Goal: Information Seeking & Learning: Learn about a topic

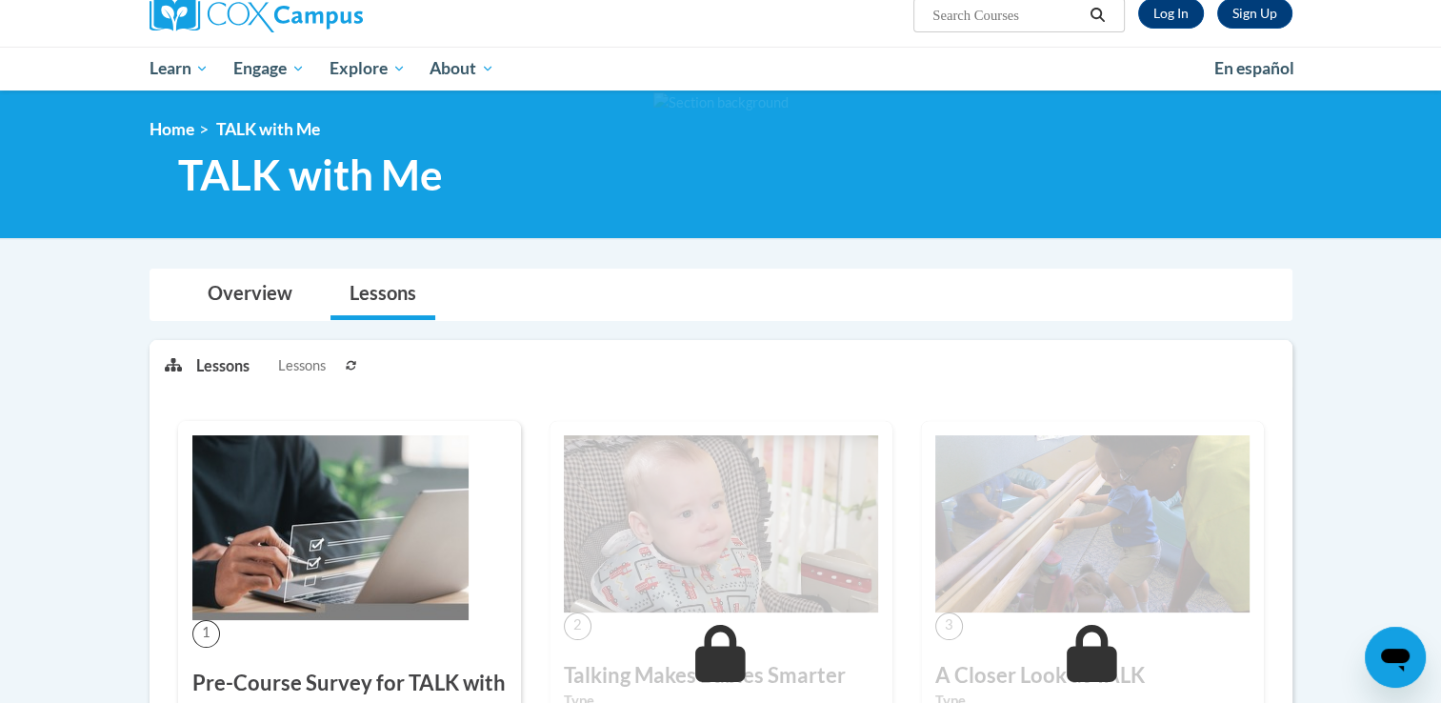
scroll to position [152, 0]
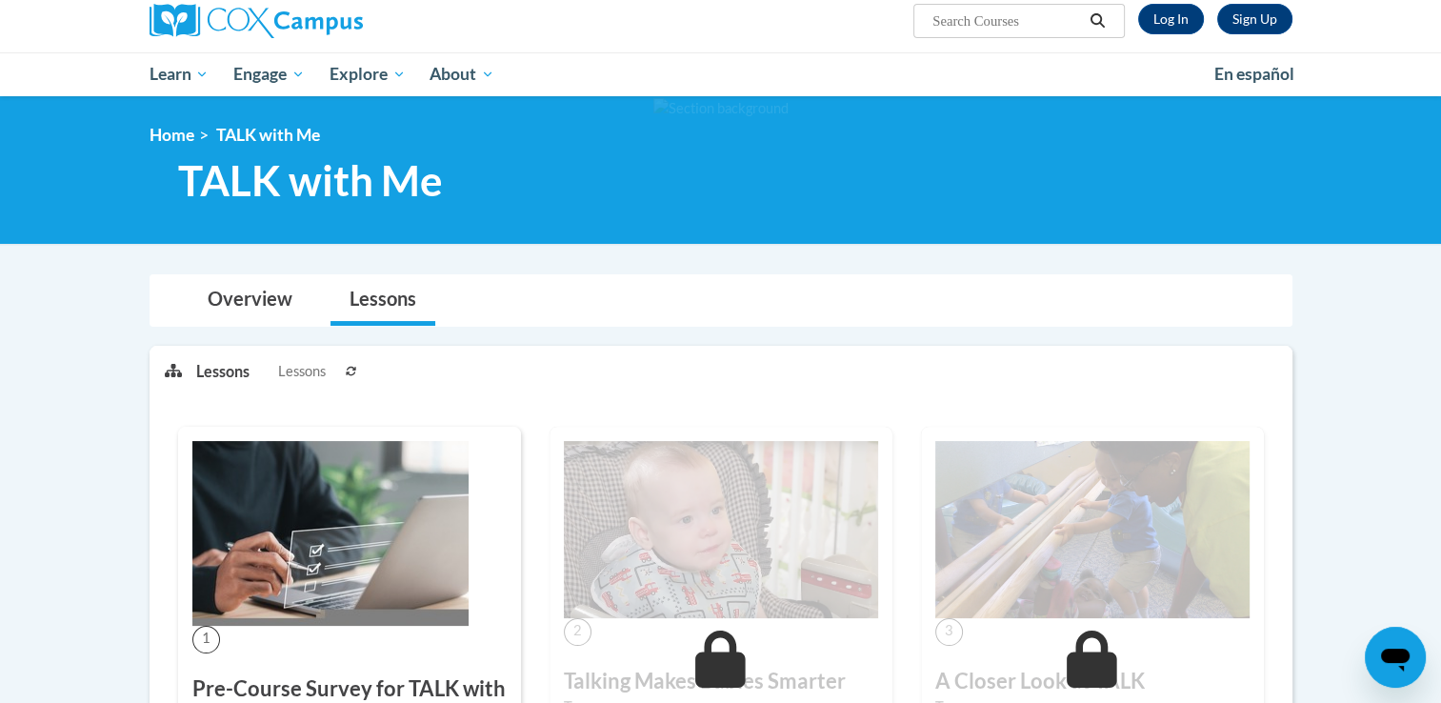
click at [289, 377] on span "Lessons" at bounding box center [302, 371] width 48 height 21
click at [253, 311] on link "Overview" at bounding box center [250, 300] width 123 height 50
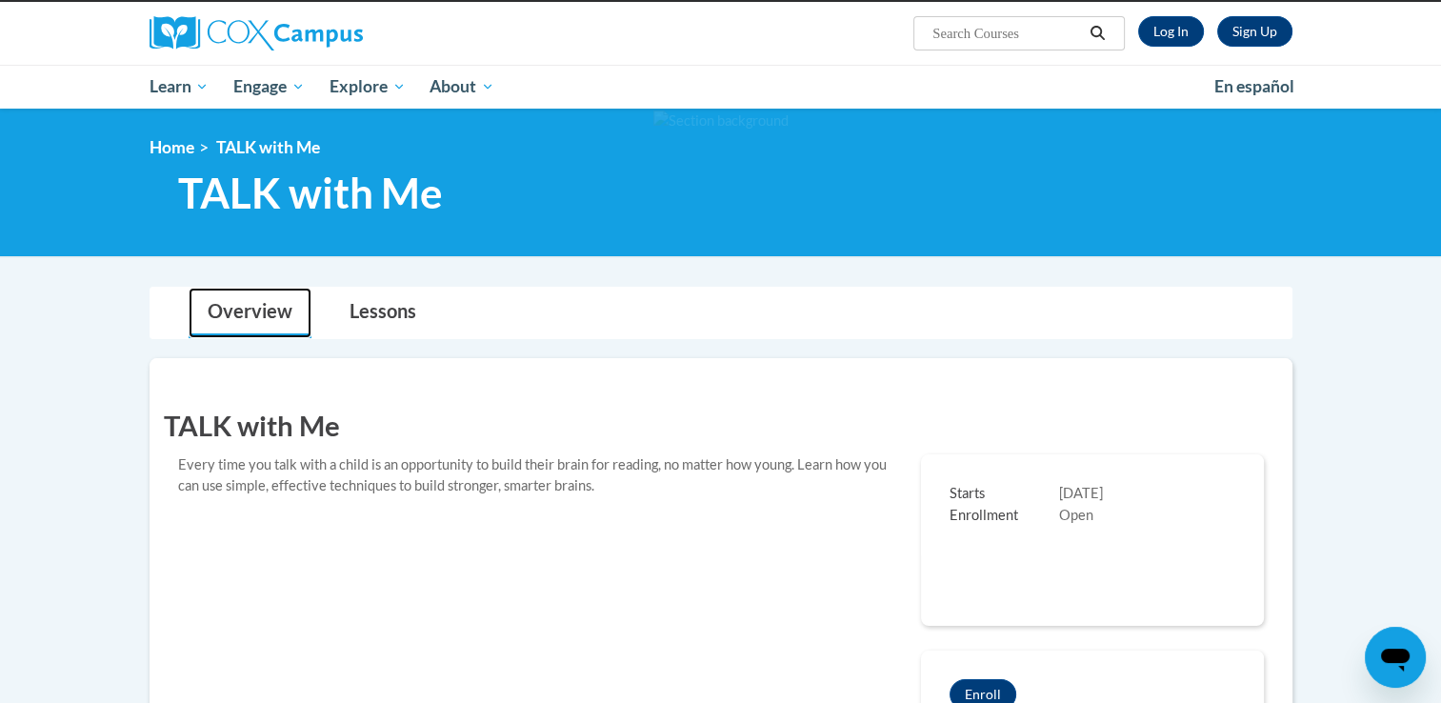
scroll to position [0, 0]
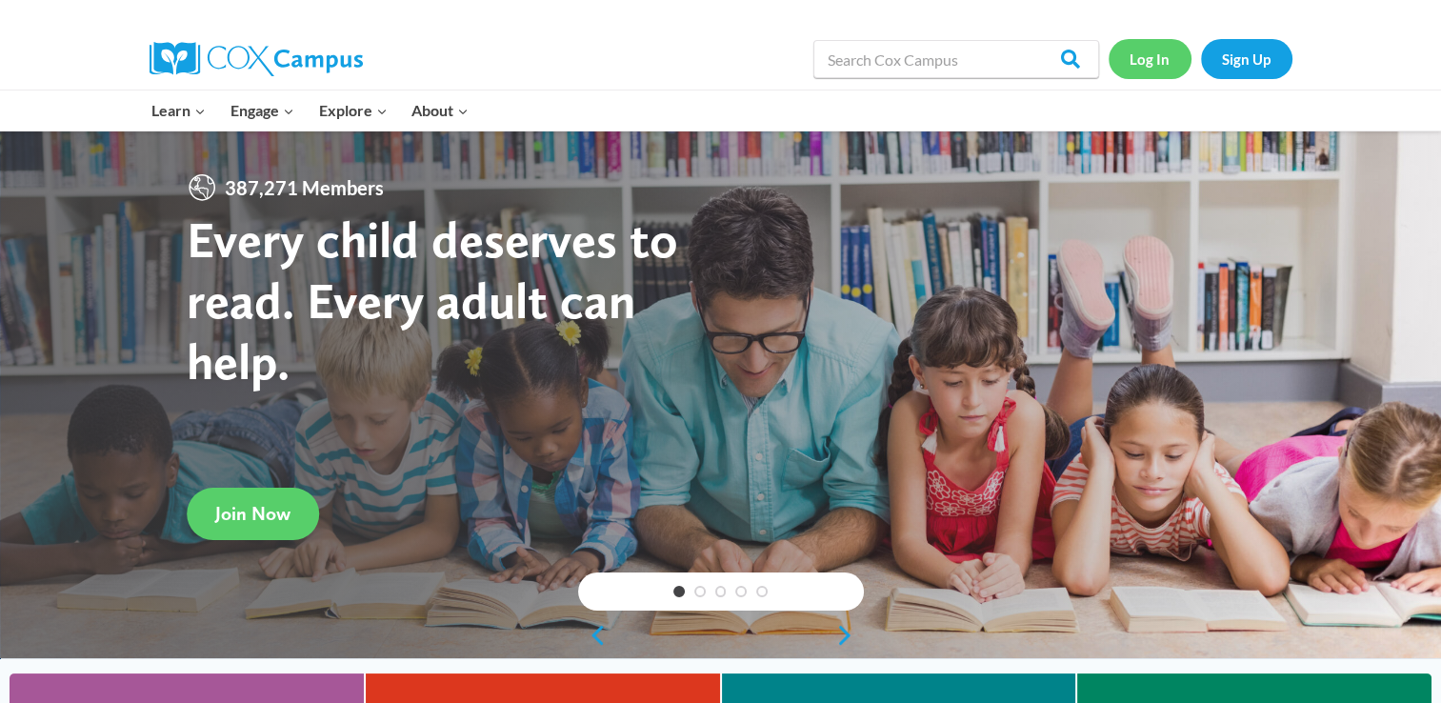
click at [1135, 74] on link "Log In" at bounding box center [1150, 58] width 83 height 39
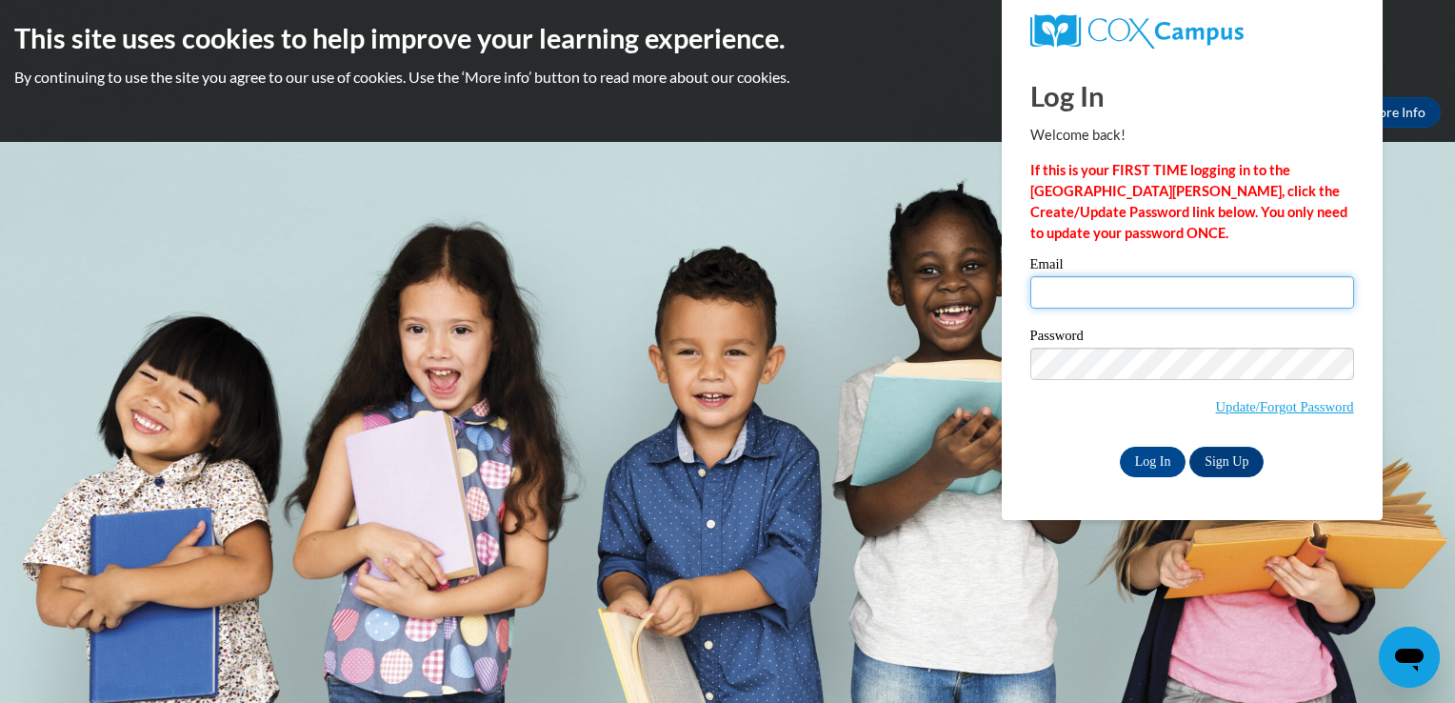
click at [1064, 299] on input "Email" at bounding box center [1193, 292] width 324 height 32
type input "ann_julie@hotmail.com"
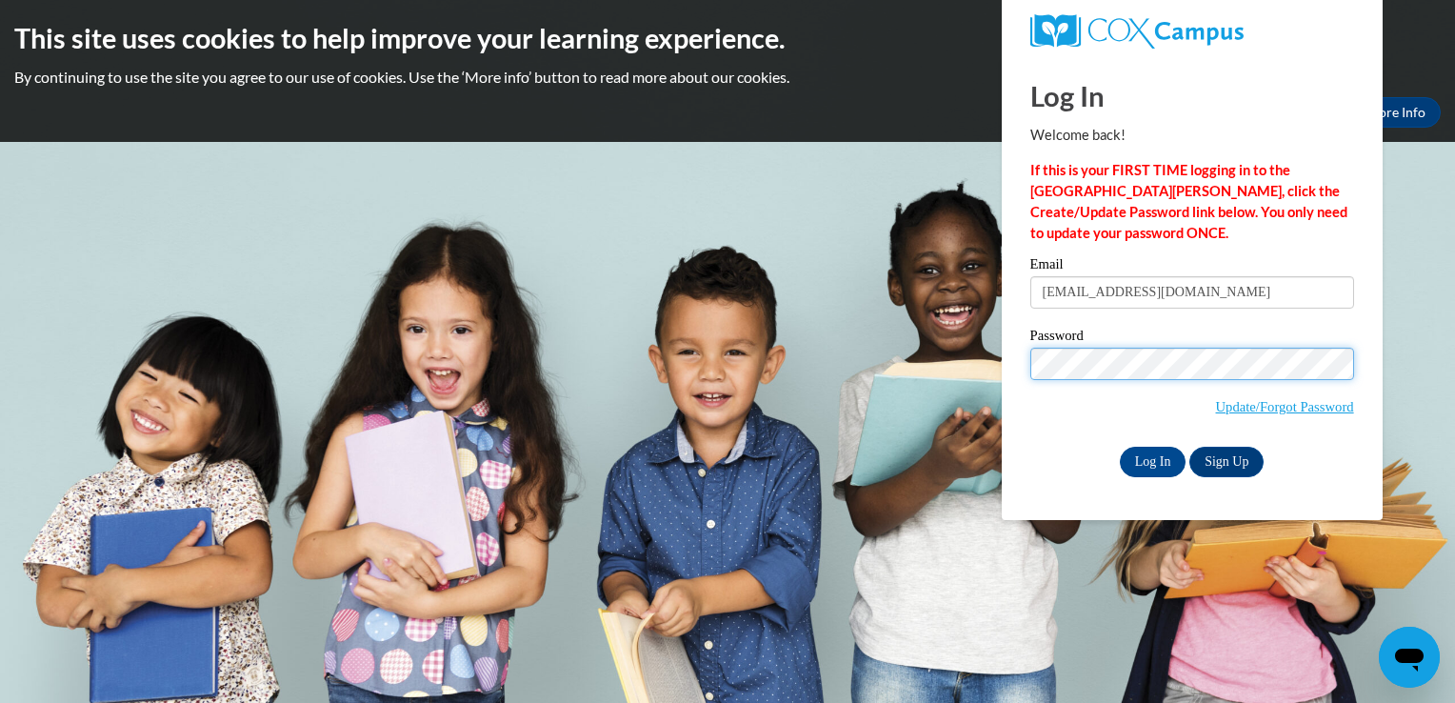
click at [1120, 447] on input "Log In" at bounding box center [1153, 462] width 67 height 30
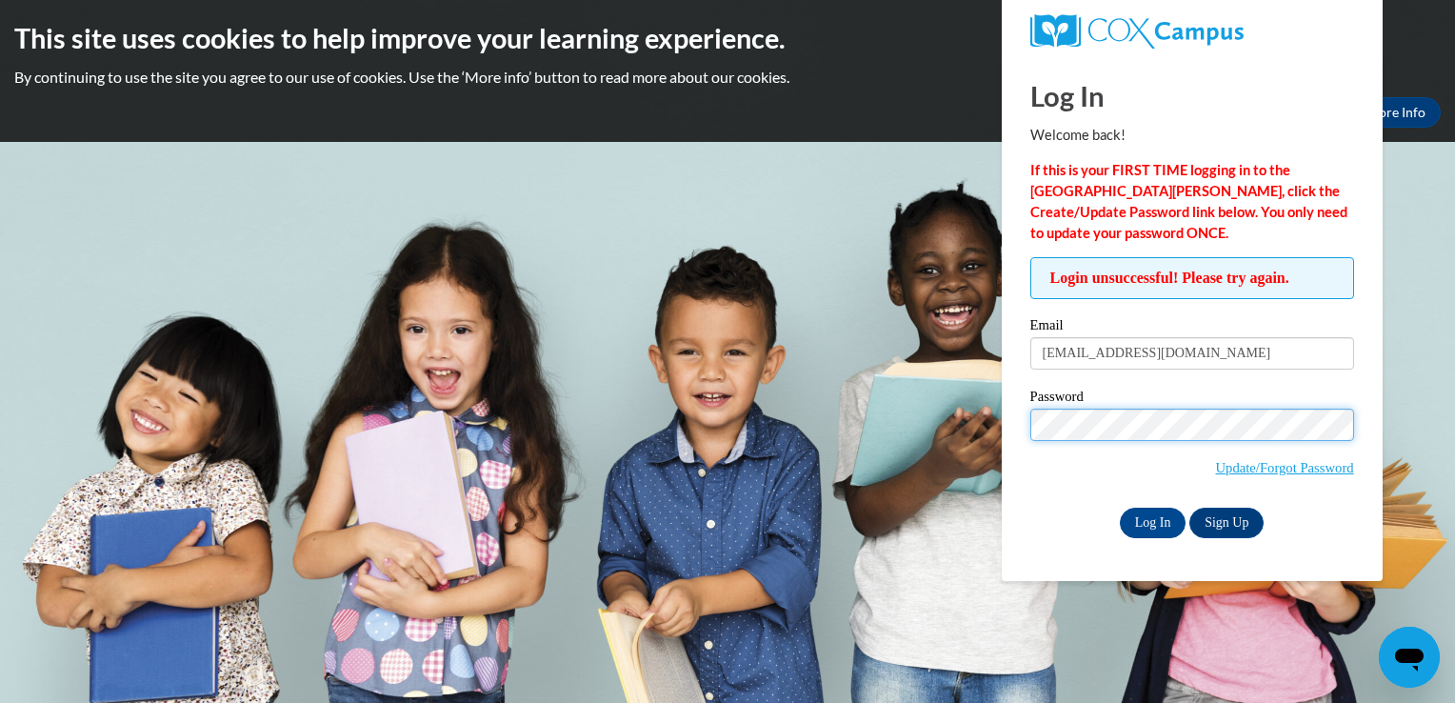
click at [1120, 508] on input "Log In" at bounding box center [1153, 523] width 67 height 30
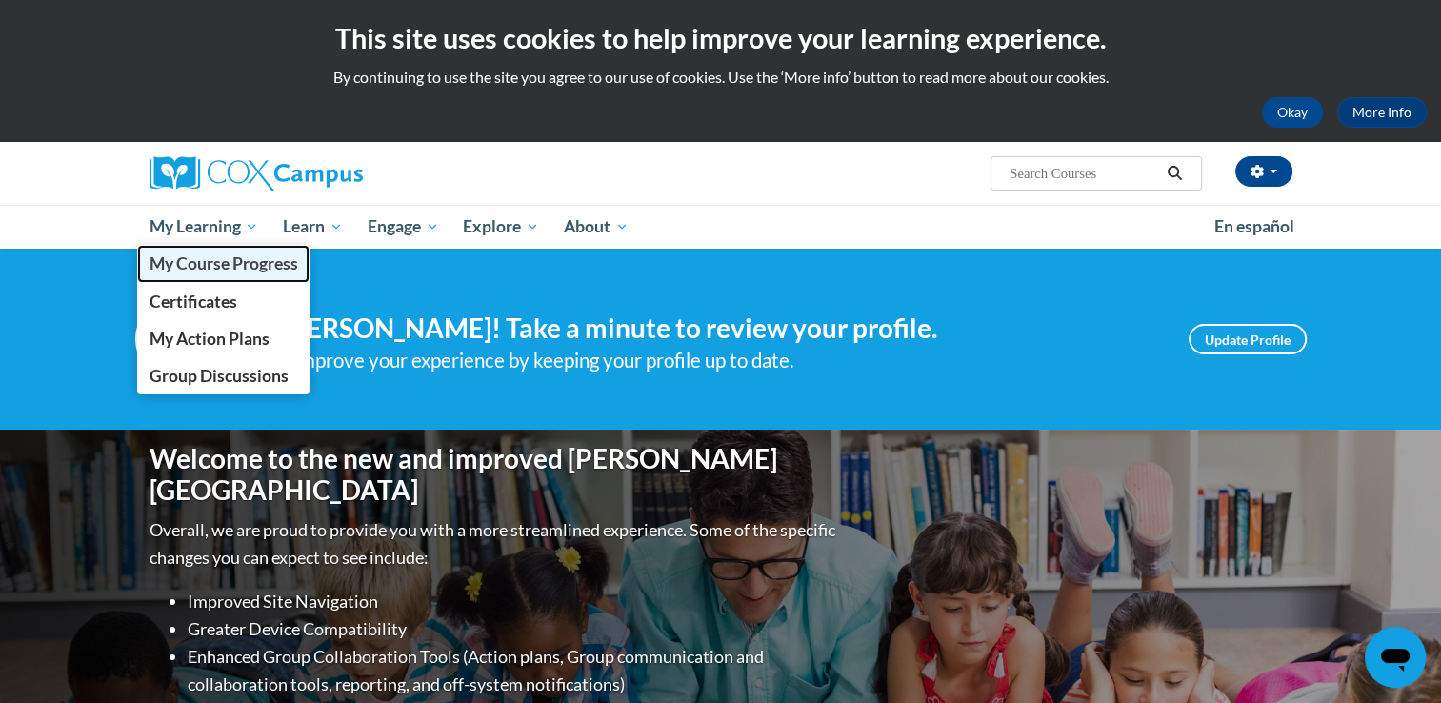
click at [231, 271] on span "My Course Progress" at bounding box center [223, 263] width 149 height 20
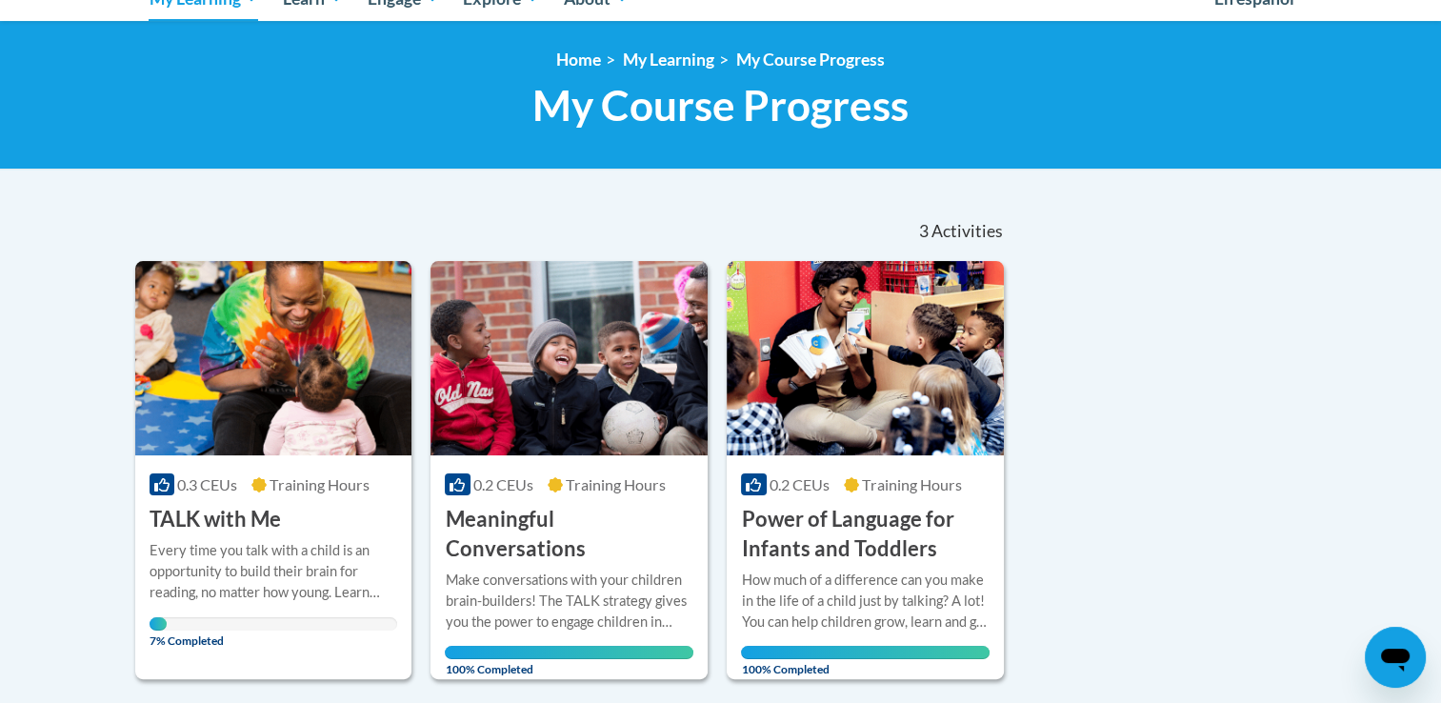
scroll to position [371, 0]
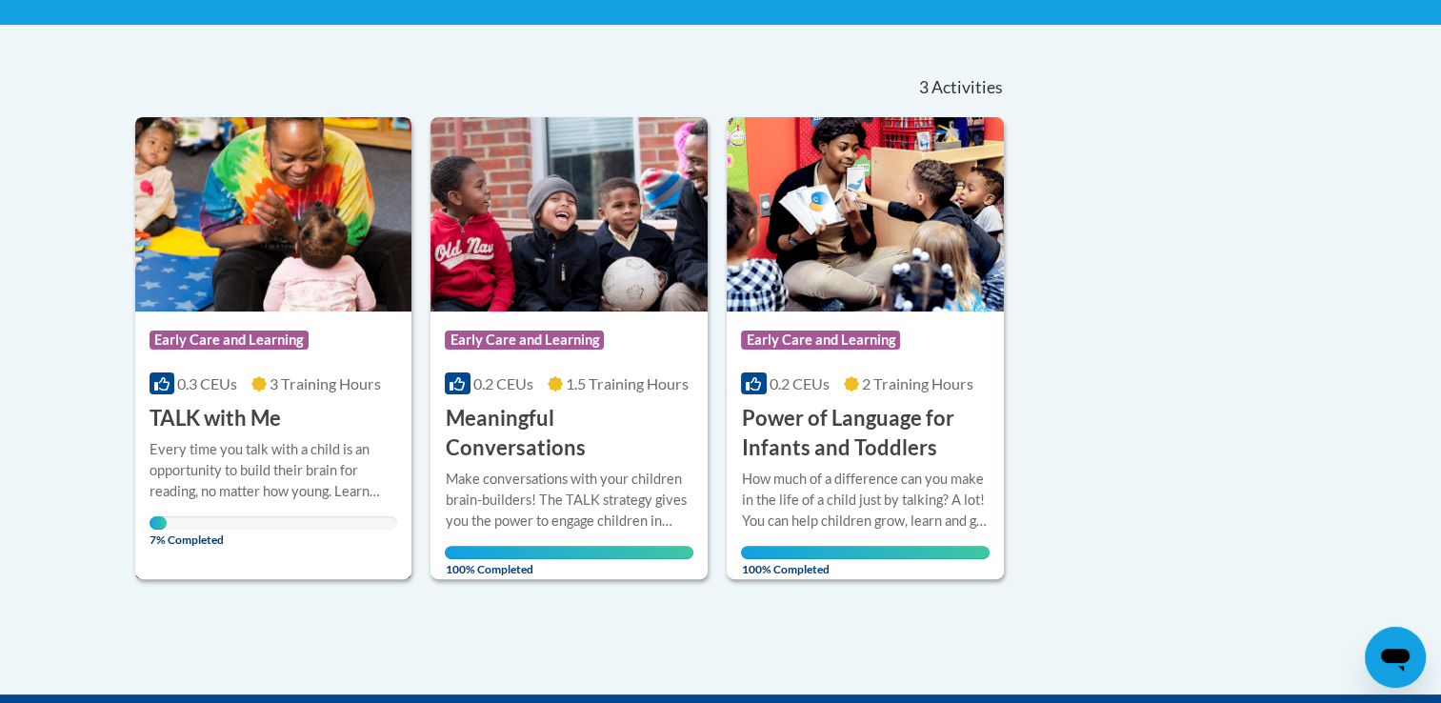
click at [324, 444] on div "Every time you talk with a child is an opportunity to build their brain for rea…" at bounding box center [274, 470] width 249 height 63
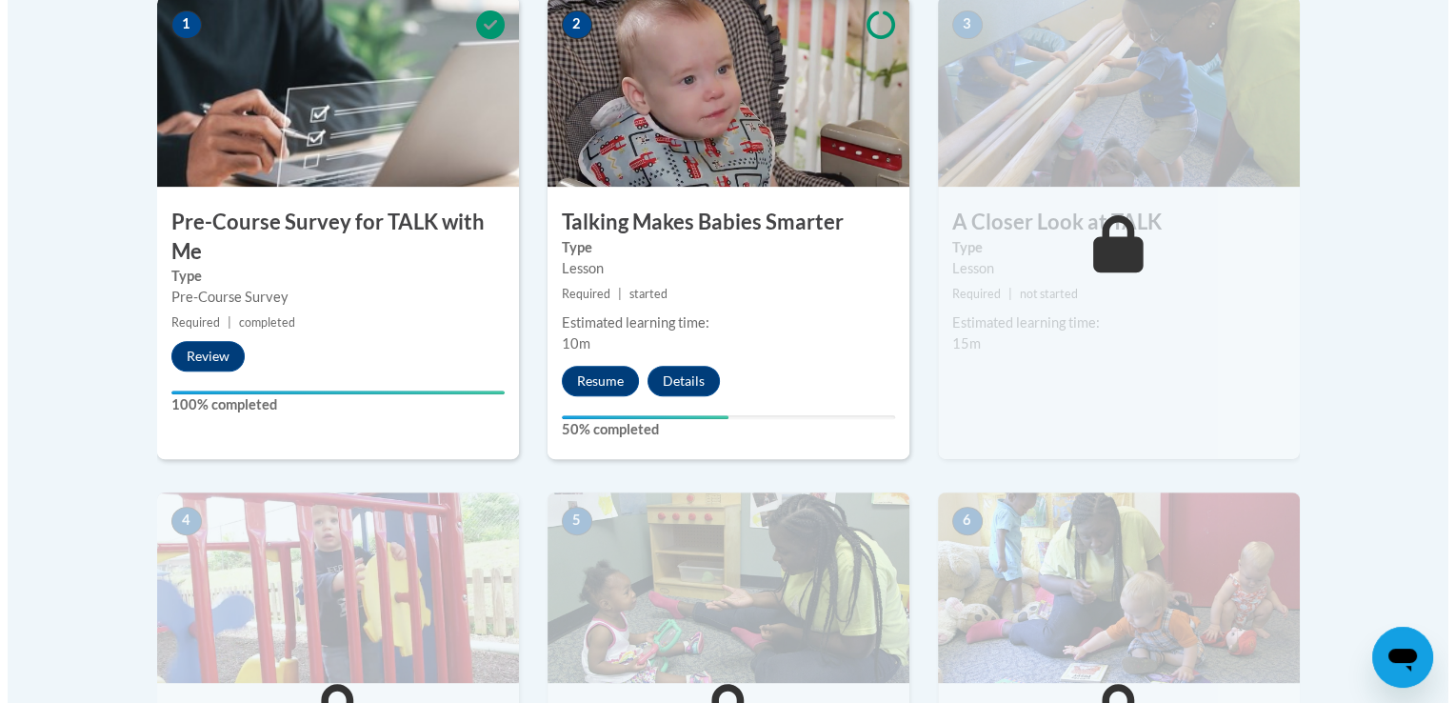
scroll to position [646, 0]
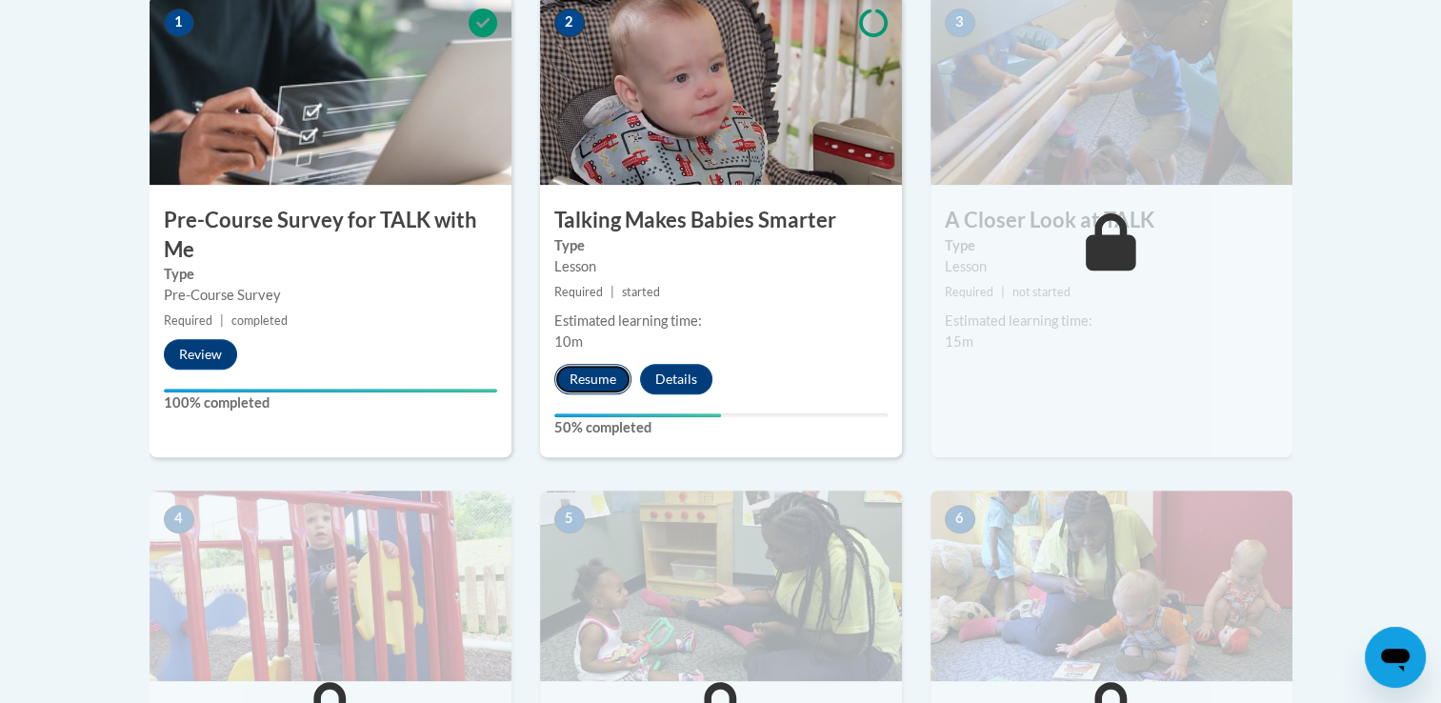
click at [612, 376] on button "Resume" at bounding box center [592, 379] width 77 height 30
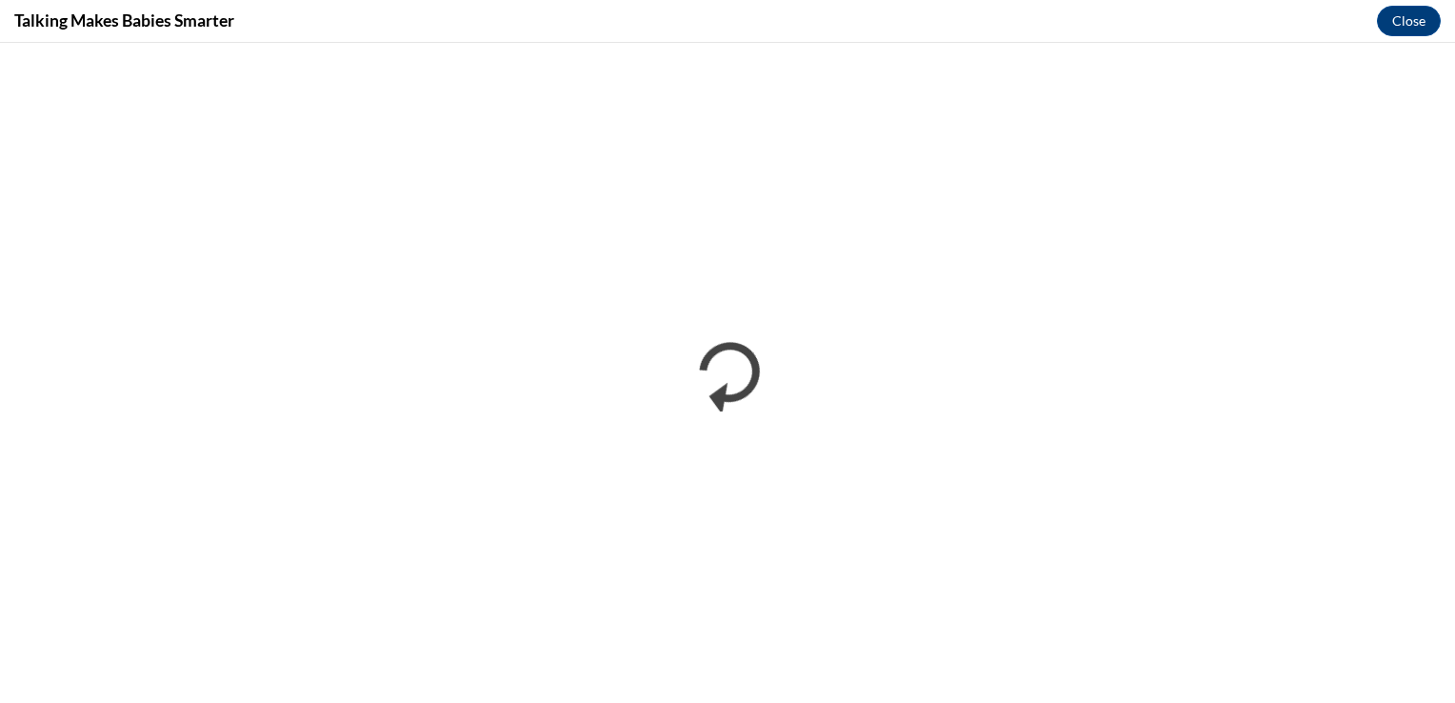
scroll to position [0, 0]
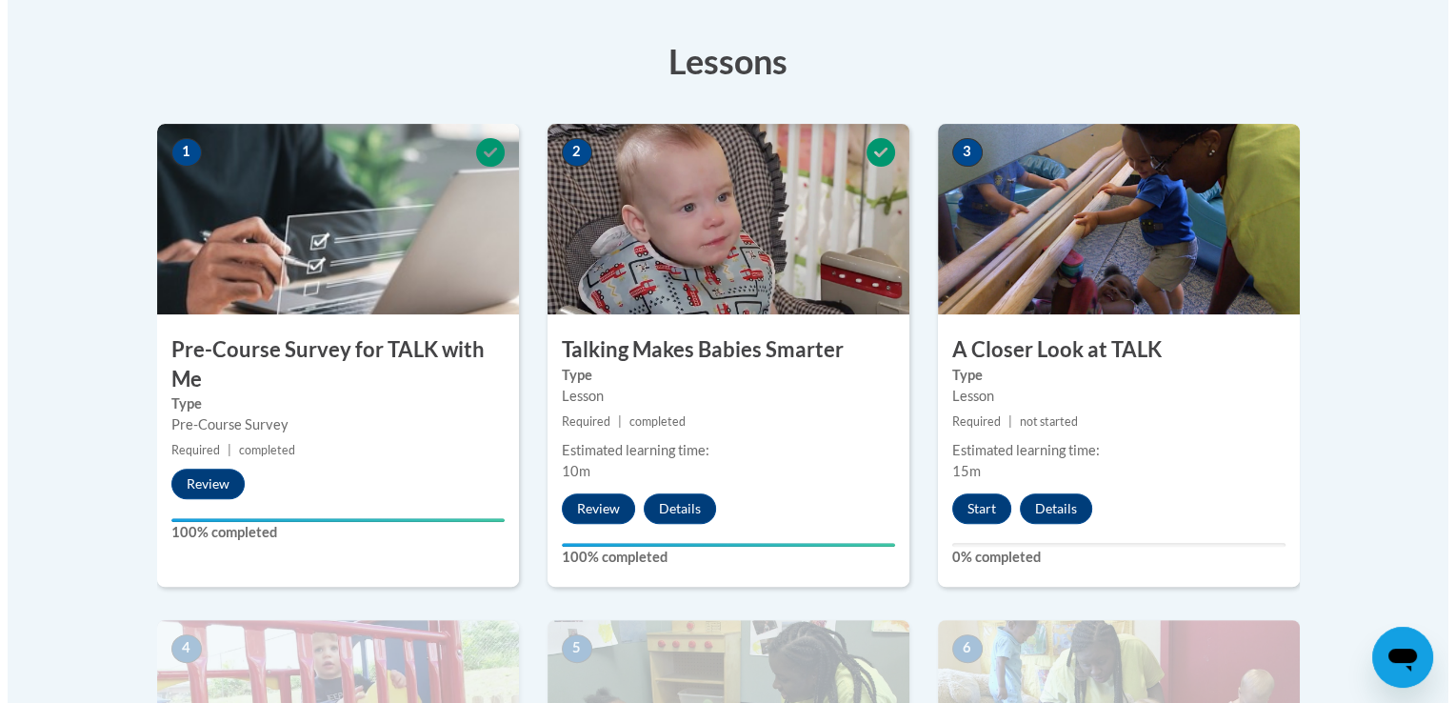
scroll to position [517, 0]
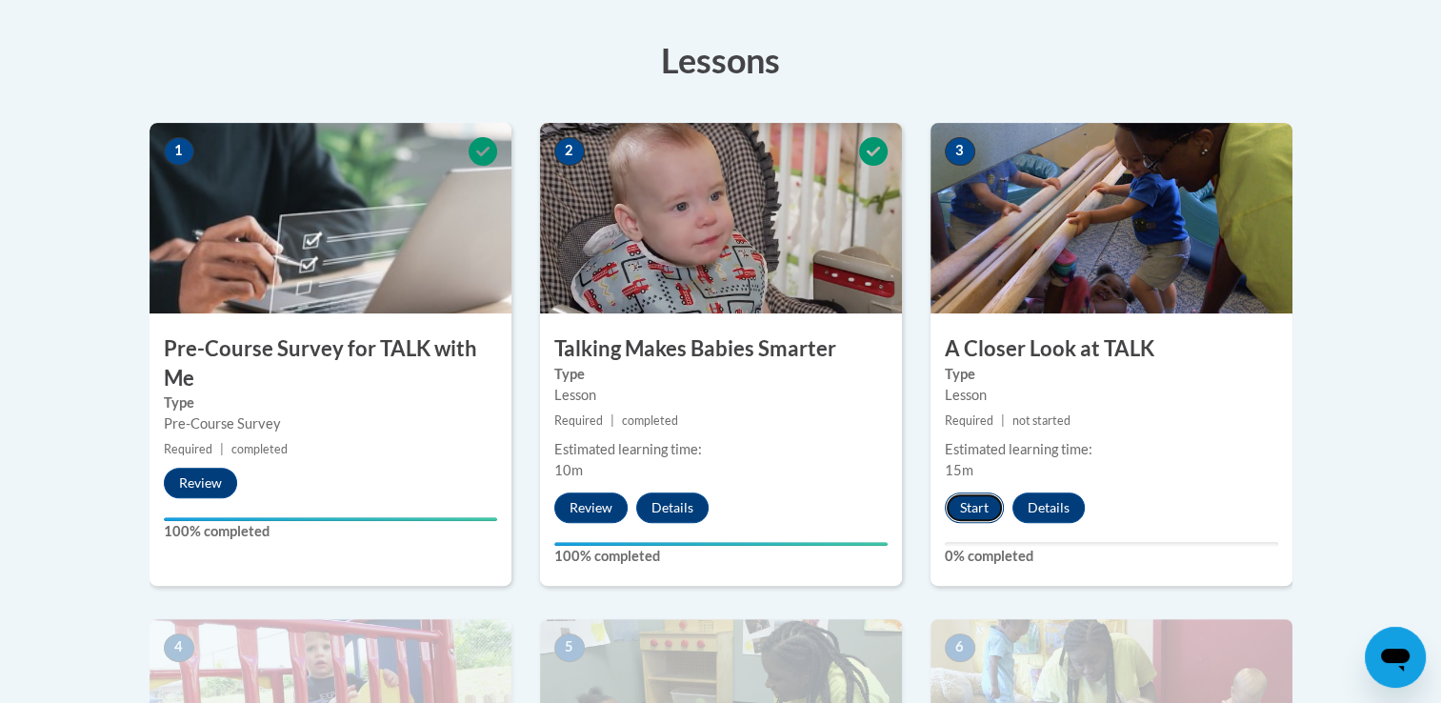
click at [964, 510] on button "Start" at bounding box center [974, 507] width 59 height 30
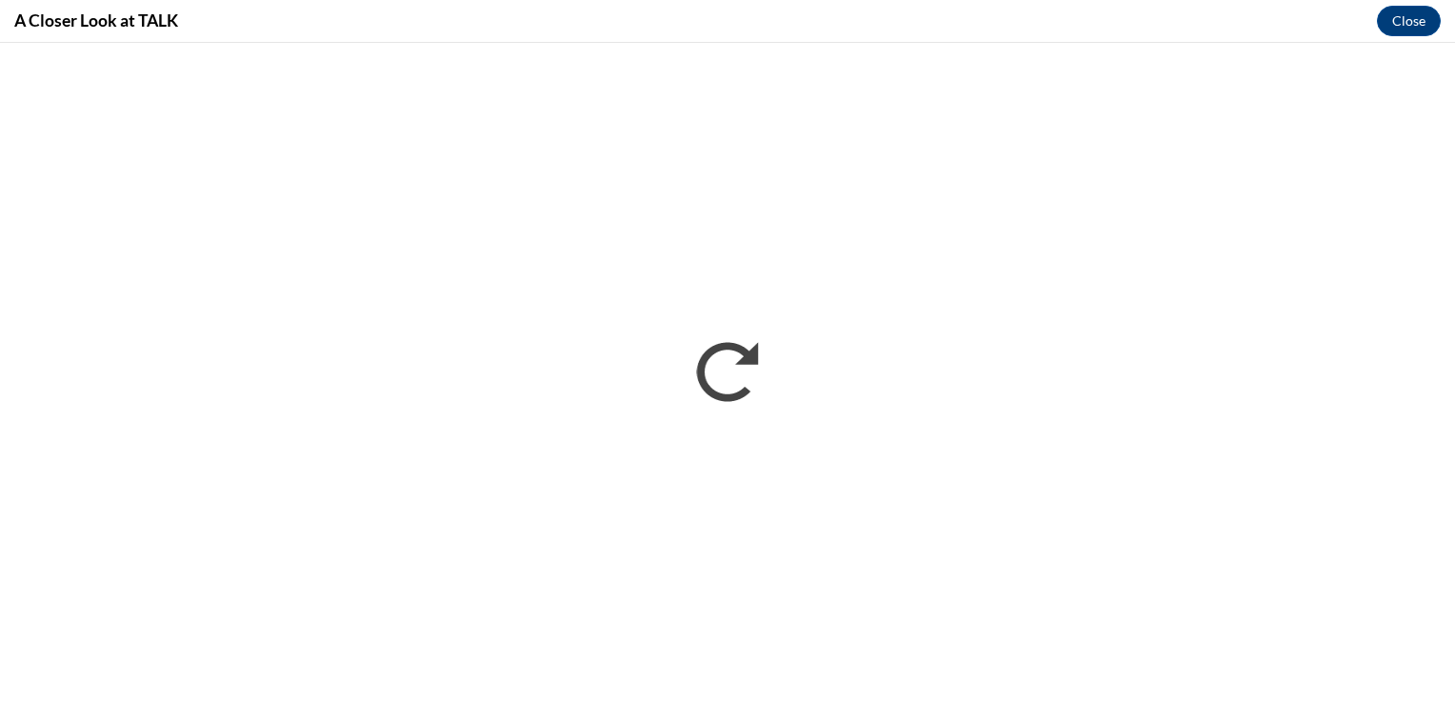
scroll to position [0, 0]
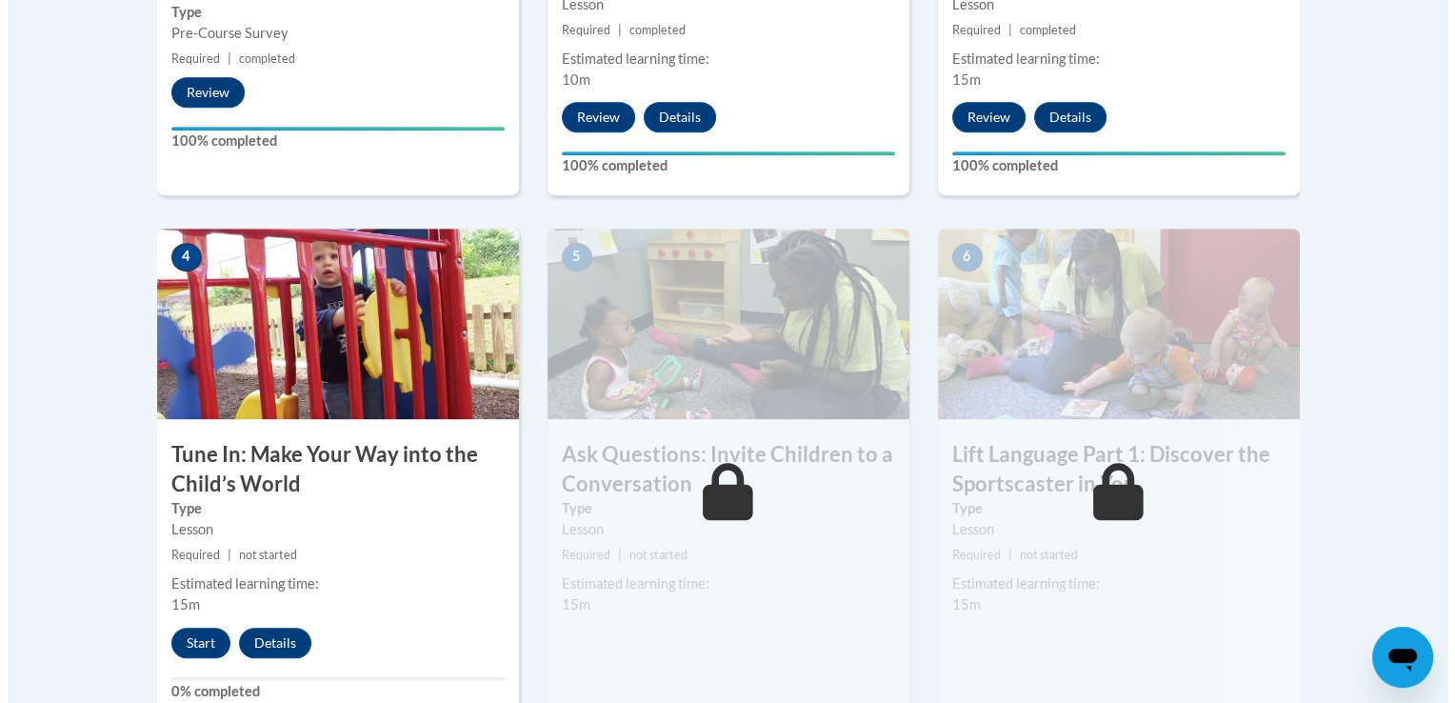
scroll to position [936, 0]
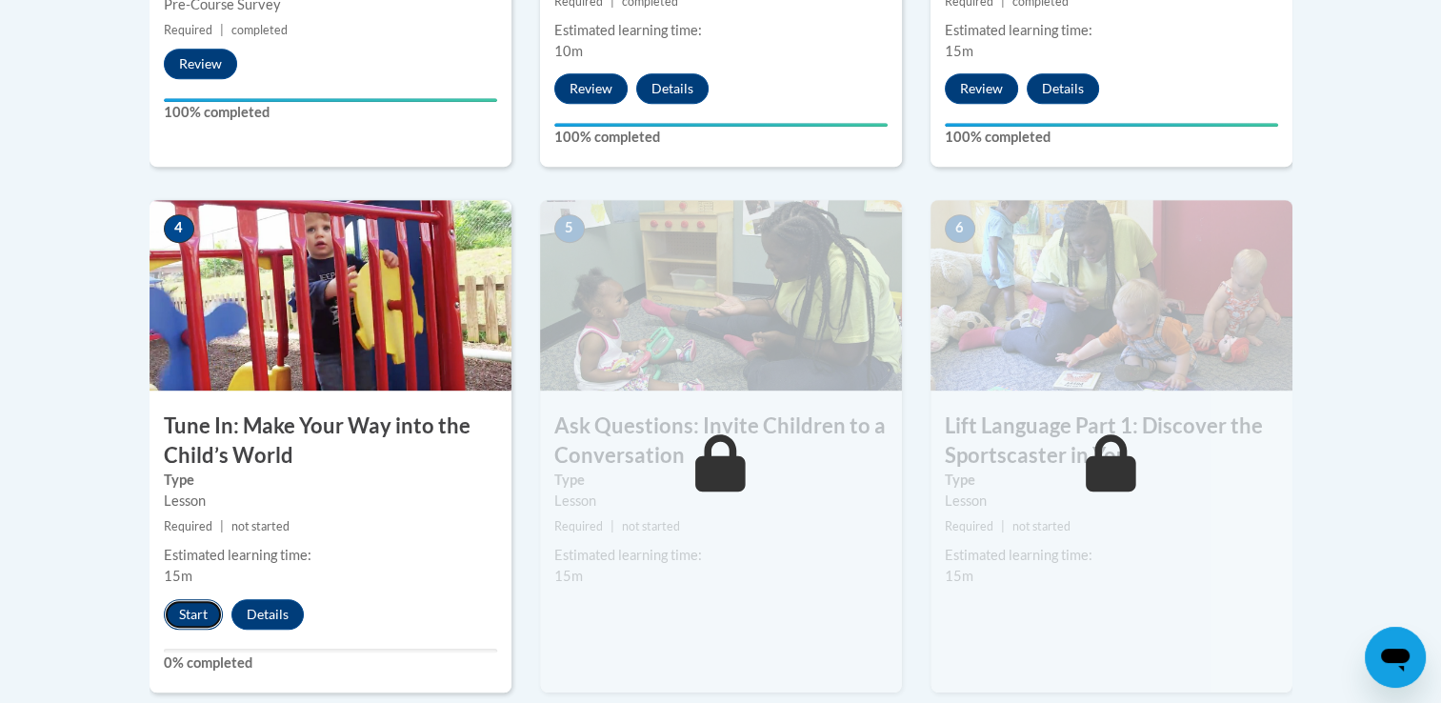
click at [198, 615] on button "Start" at bounding box center [193, 614] width 59 height 30
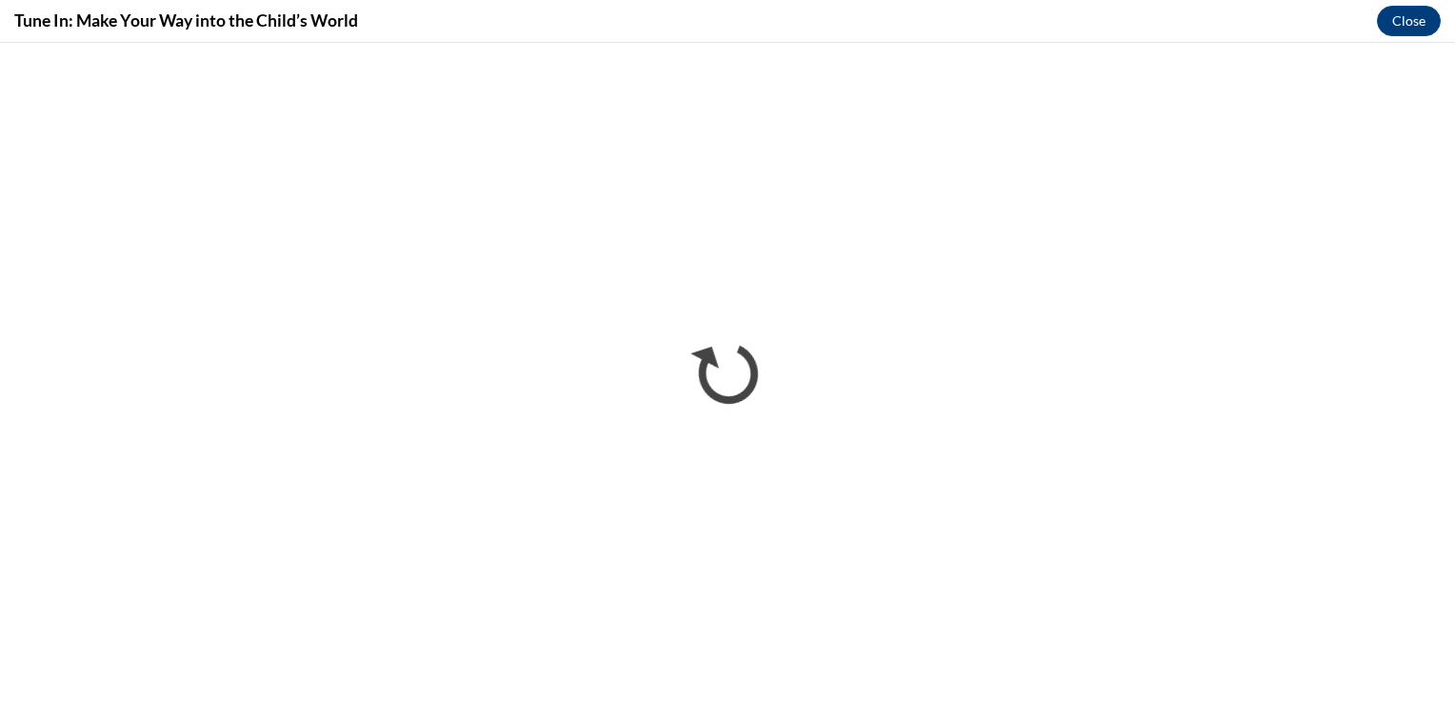
scroll to position [0, 0]
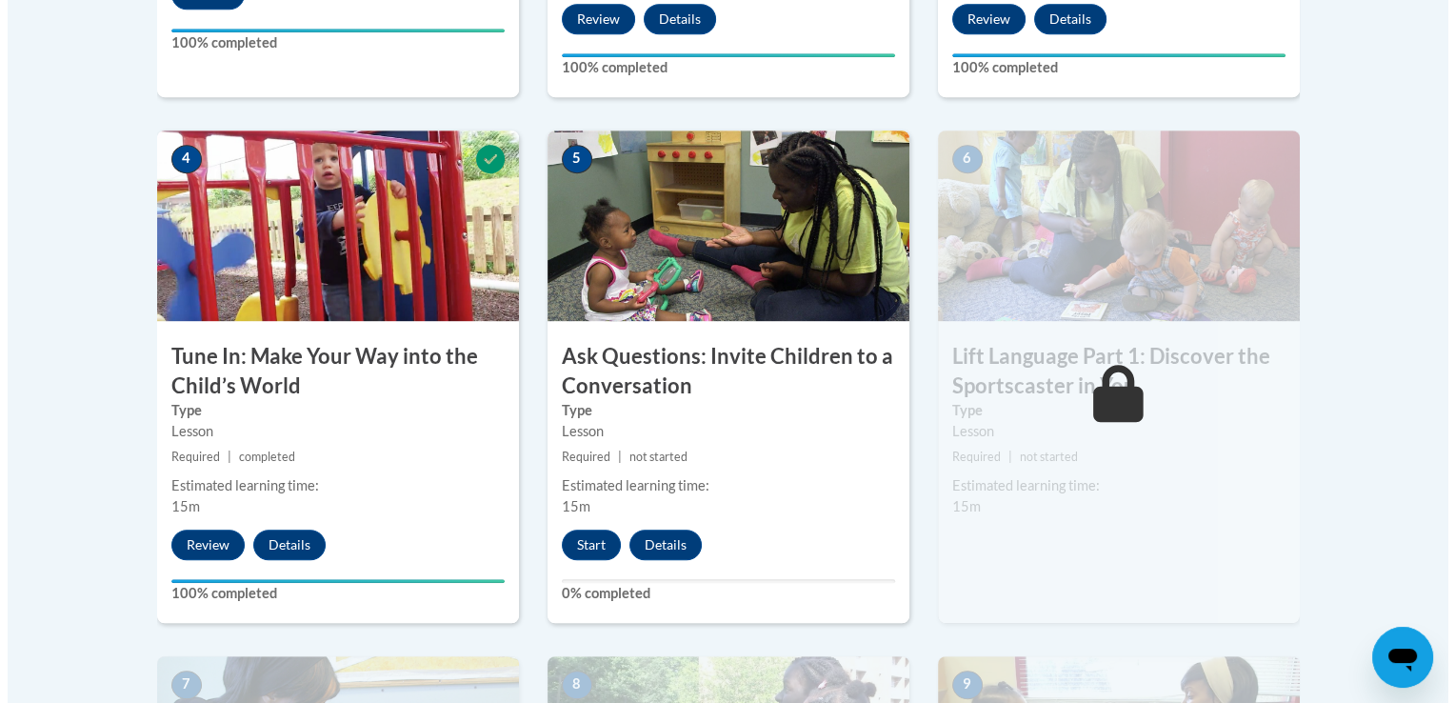
scroll to position [1007, 0]
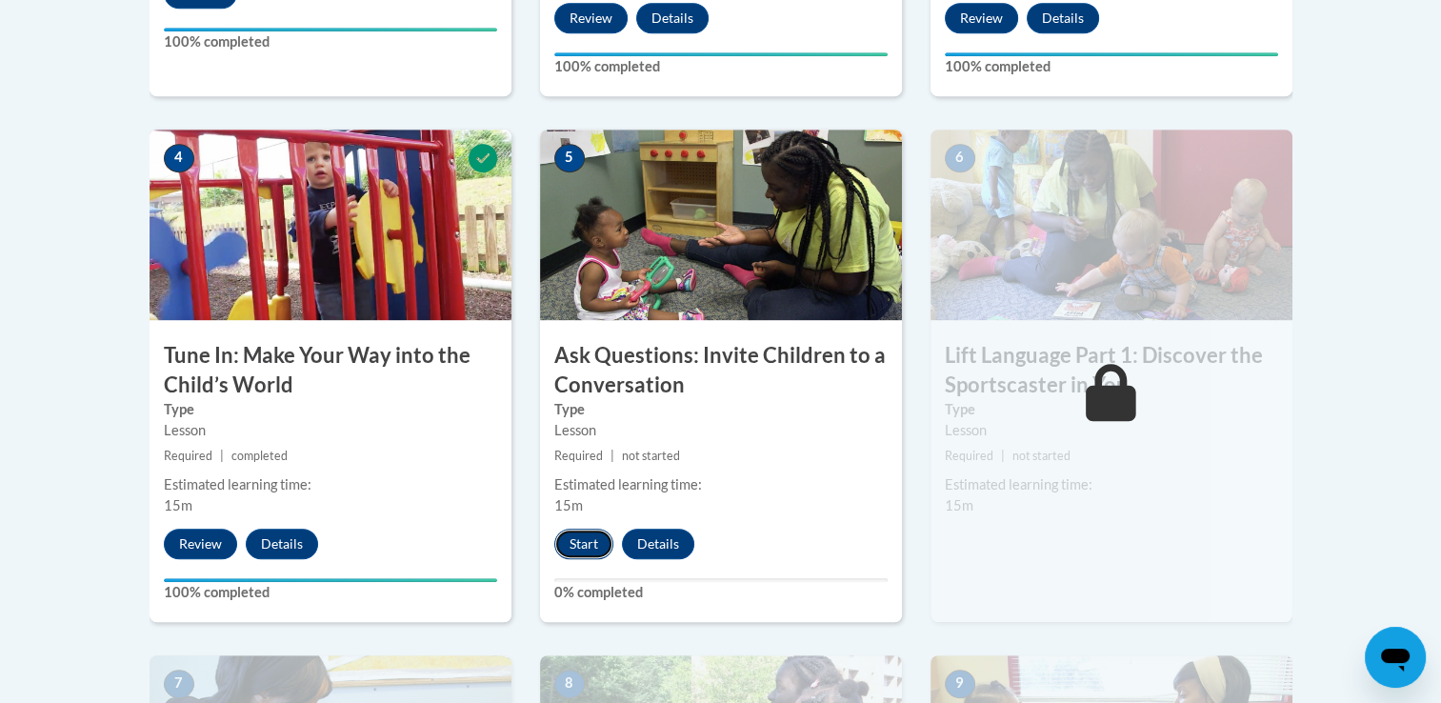
click at [585, 553] on button "Start" at bounding box center [583, 544] width 59 height 30
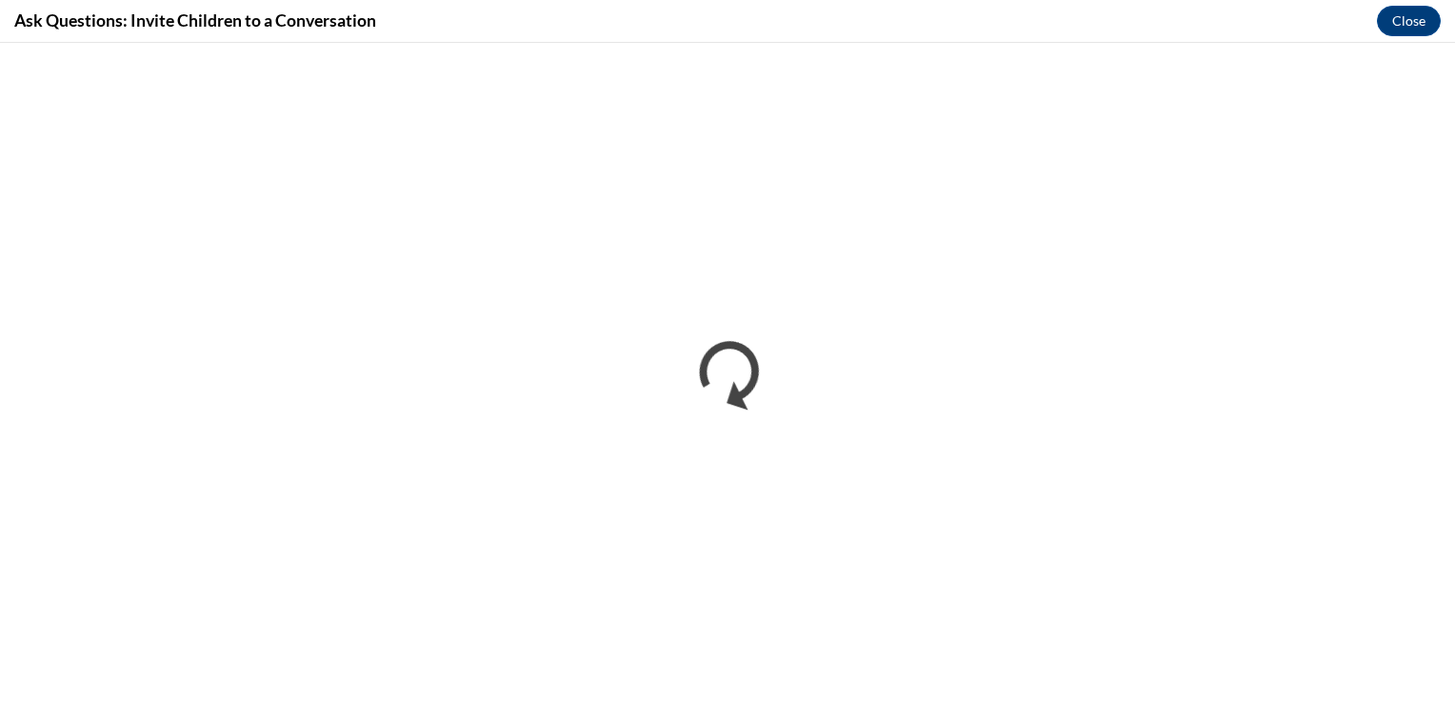
scroll to position [0, 0]
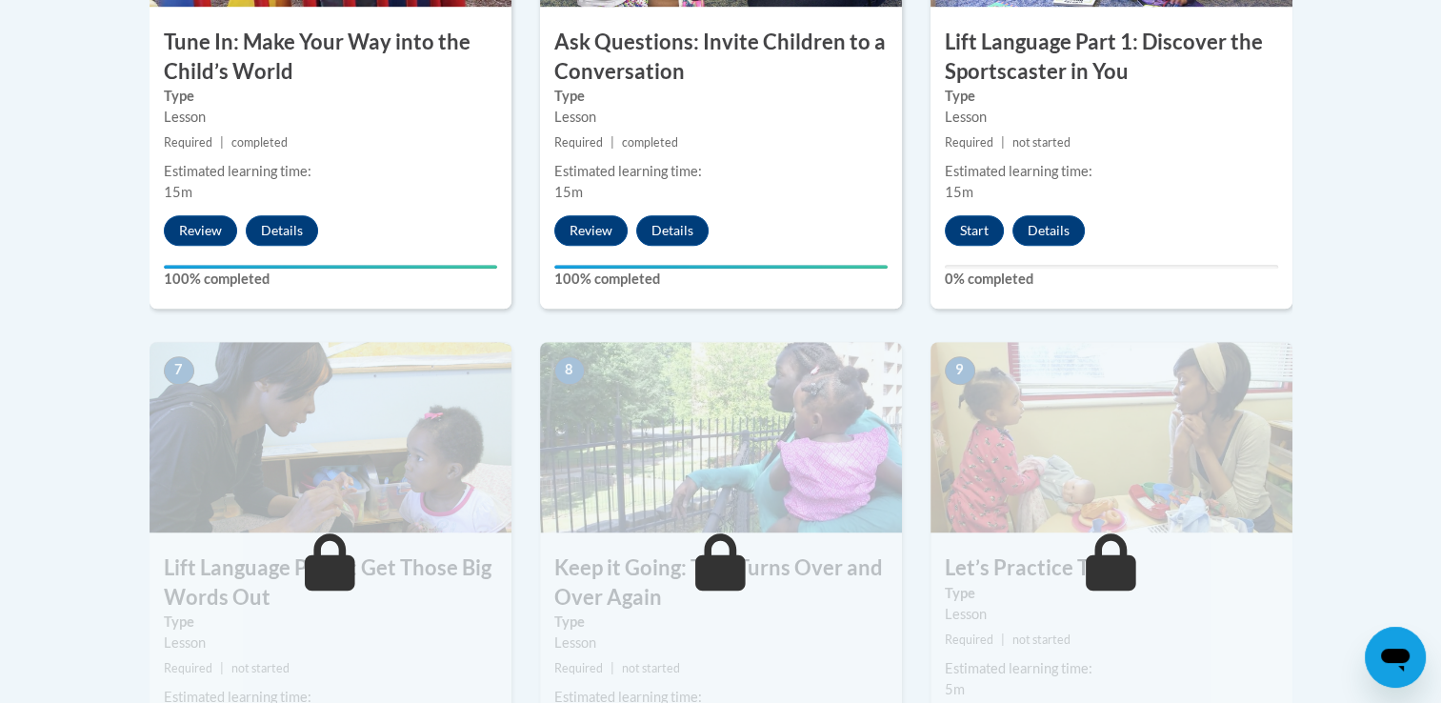
scroll to position [1321, 0]
